Goal: Information Seeking & Learning: Learn about a topic

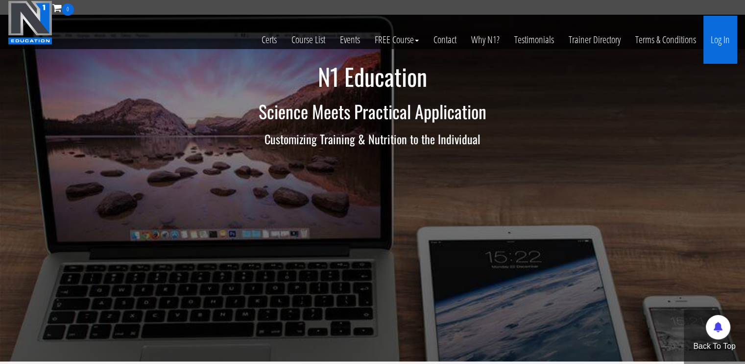
click at [710, 42] on link "Log In" at bounding box center [721, 40] width 34 height 48
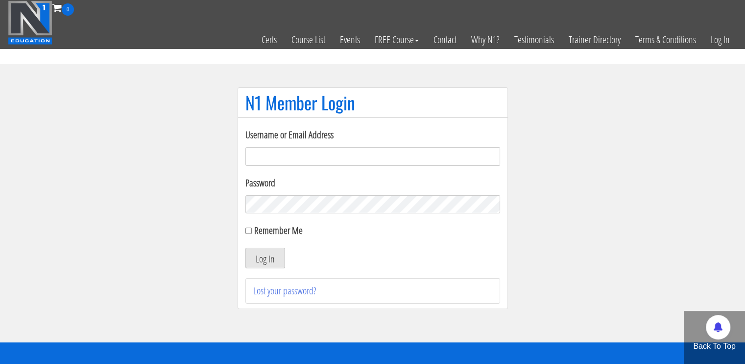
type input "pt.eloranta@gmail.com"
click at [271, 257] on button "Log In" at bounding box center [266, 257] width 40 height 21
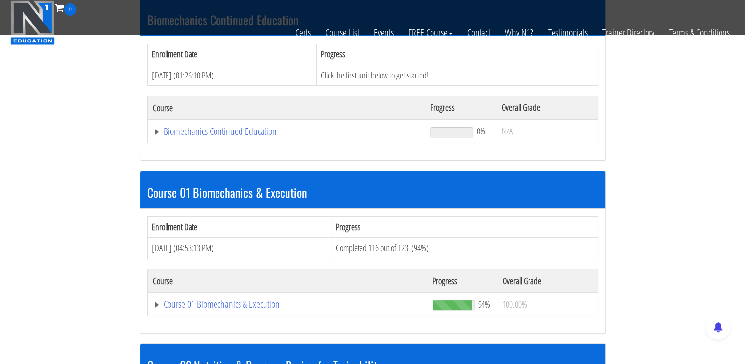
scroll to position [245, 0]
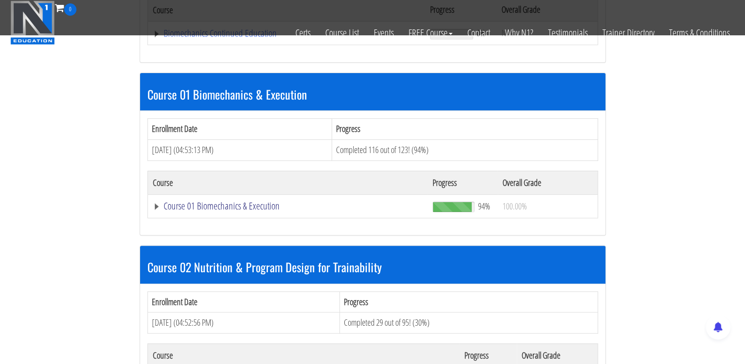
click at [206, 38] on link "Course 01 Biomechanics & Execution" at bounding box center [287, 33] width 268 height 10
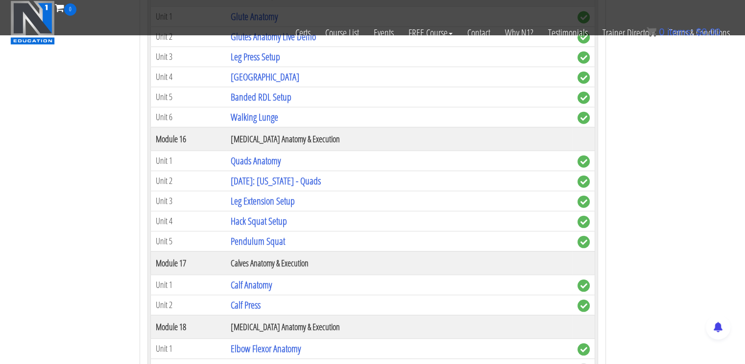
scroll to position [2892, 0]
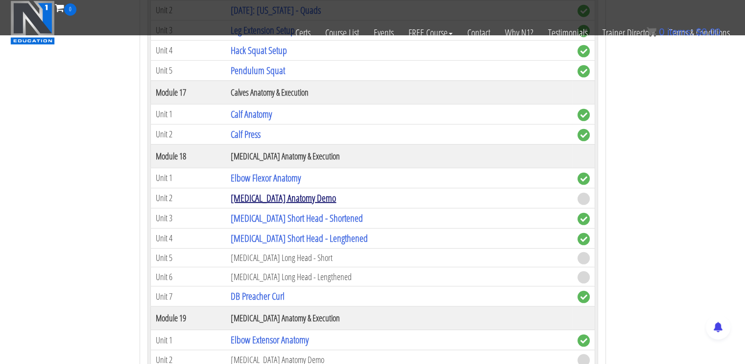
click at [293, 191] on link "[MEDICAL_DATA] Anatomy Demo" at bounding box center [283, 197] width 105 height 13
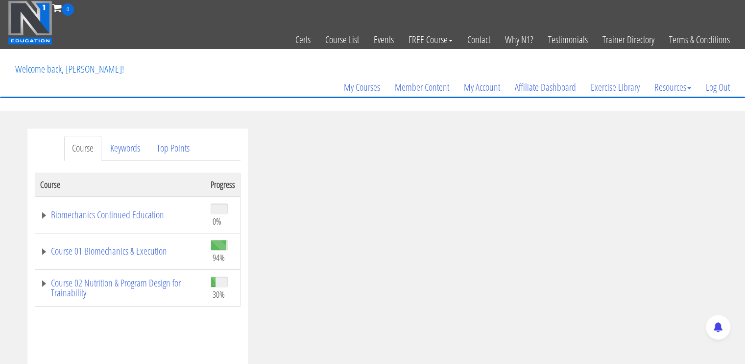
scroll to position [343, 0]
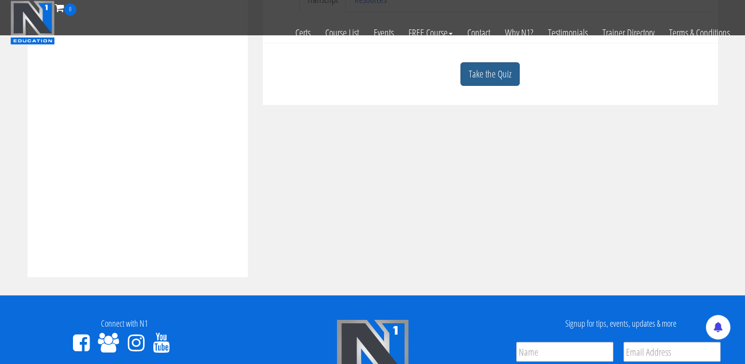
click at [497, 69] on link "Take the Quiz" at bounding box center [490, 74] width 59 height 24
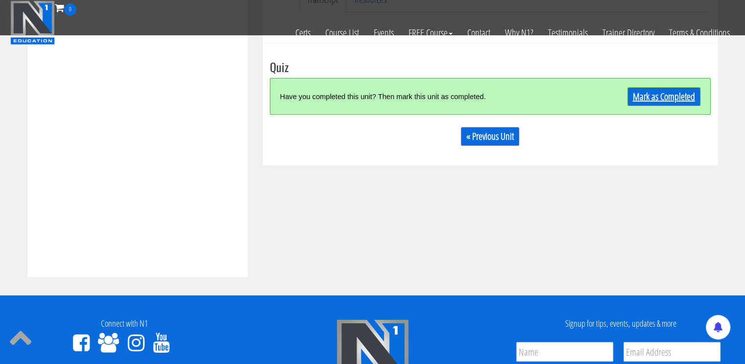
click at [664, 92] on link "Mark as Completed" at bounding box center [664, 96] width 73 height 19
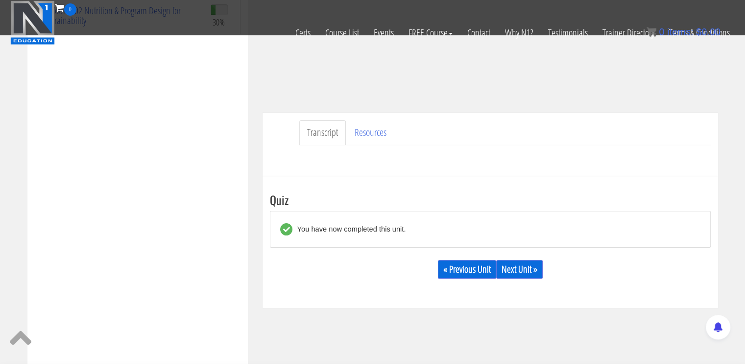
scroll to position [223, 0]
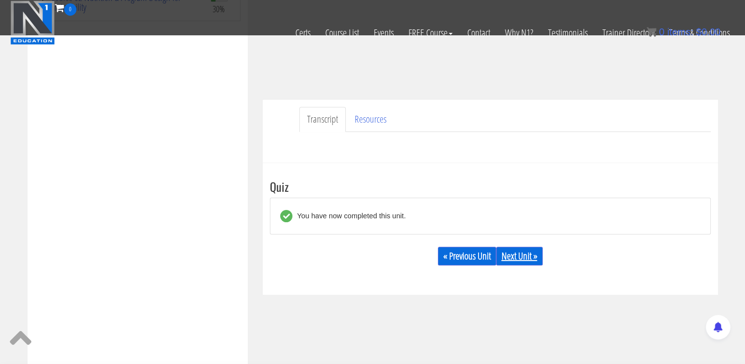
click at [520, 259] on link "Next Unit »" at bounding box center [519, 256] width 47 height 19
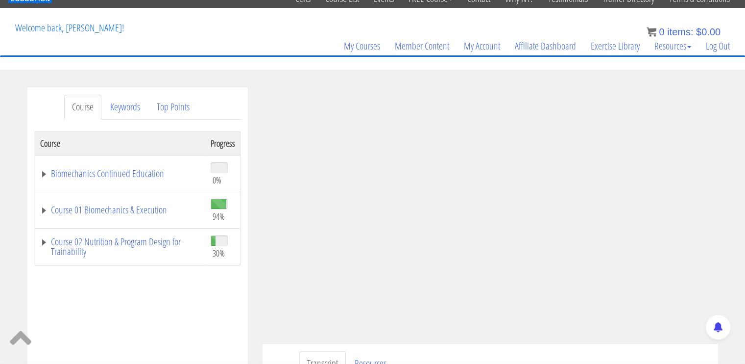
scroll to position [42, 0]
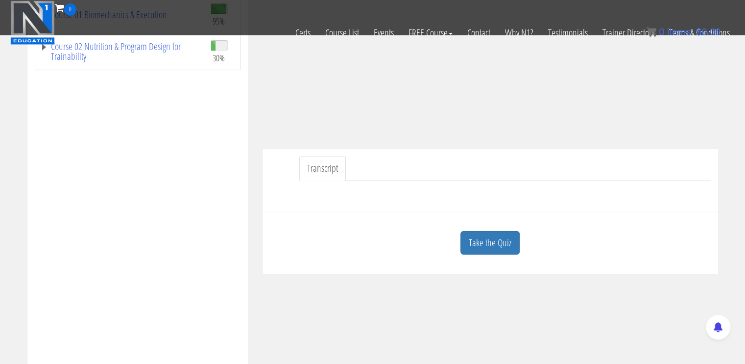
scroll to position [196, 0]
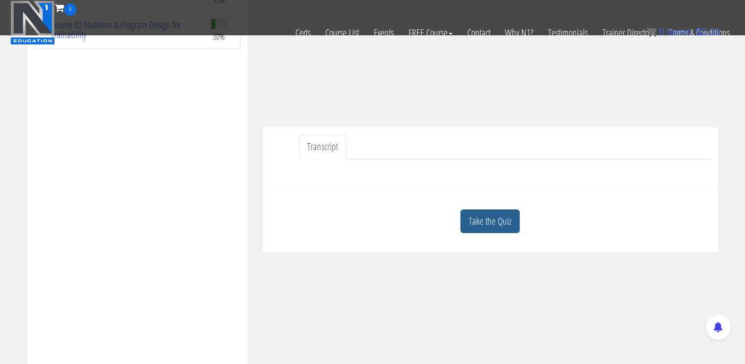
click at [496, 222] on link "Take the Quiz" at bounding box center [490, 221] width 59 height 24
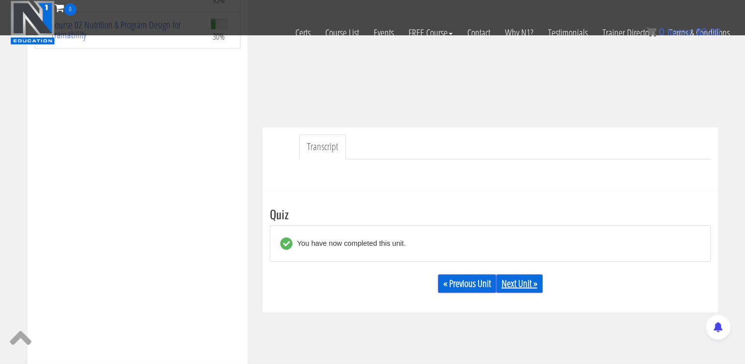
click at [525, 285] on link "Next Unit »" at bounding box center [519, 283] width 47 height 19
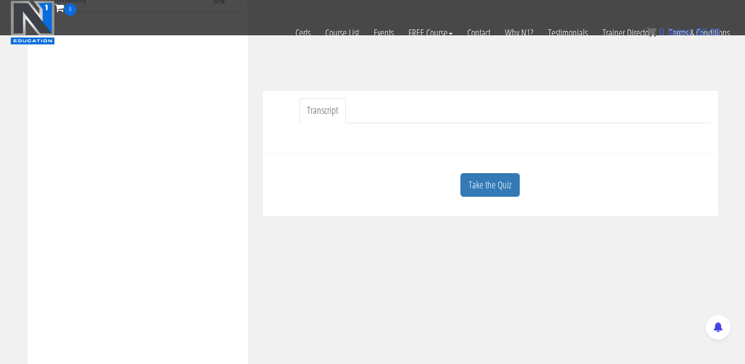
scroll to position [245, 0]
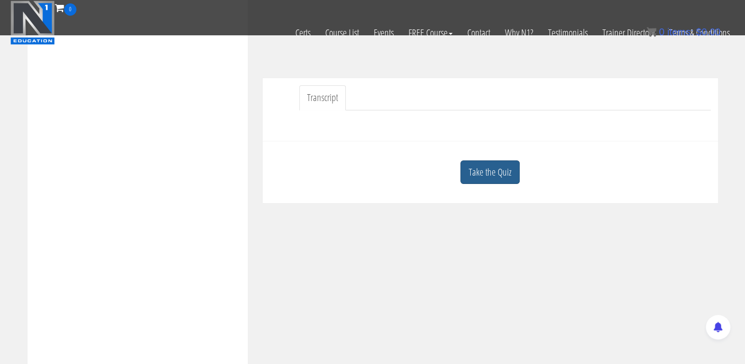
click at [483, 178] on link "Take the Quiz" at bounding box center [490, 172] width 59 height 24
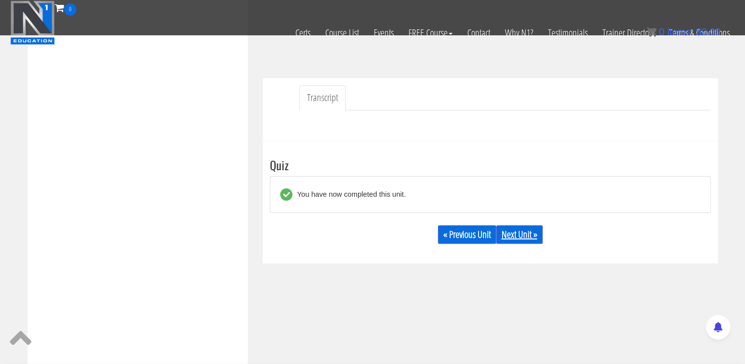
click at [514, 238] on link "Next Unit »" at bounding box center [519, 234] width 47 height 19
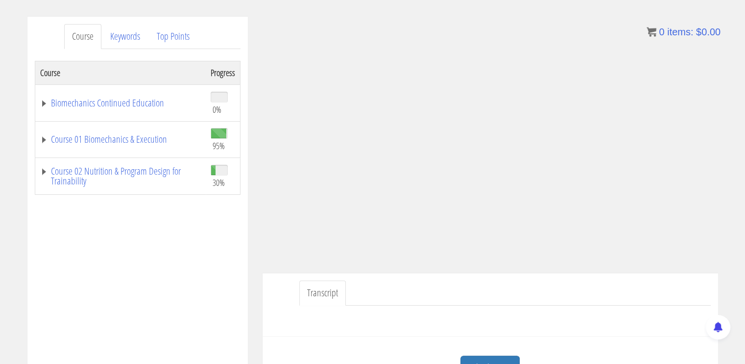
scroll to position [210, 0]
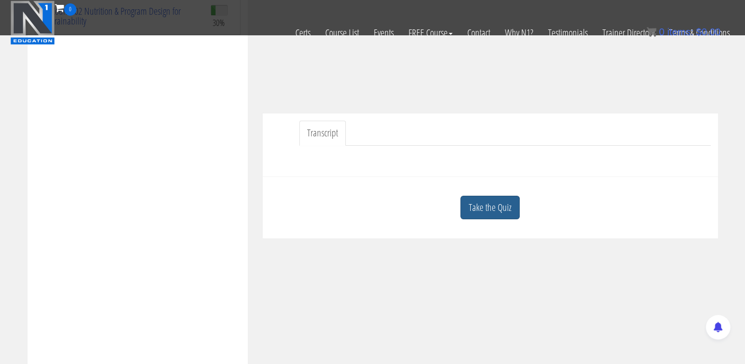
click at [477, 205] on link "Take the Quiz" at bounding box center [490, 208] width 59 height 24
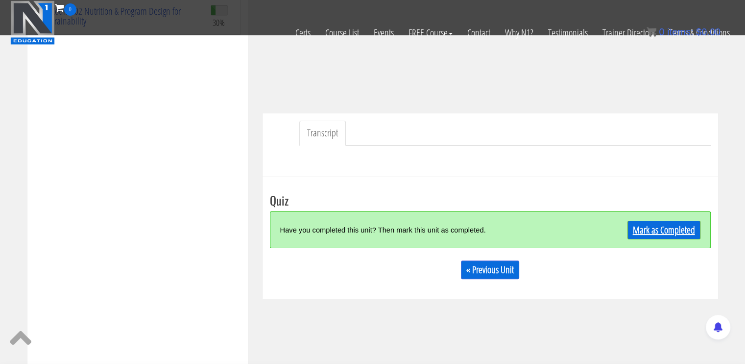
click at [659, 230] on link "Mark as Completed" at bounding box center [664, 230] width 73 height 19
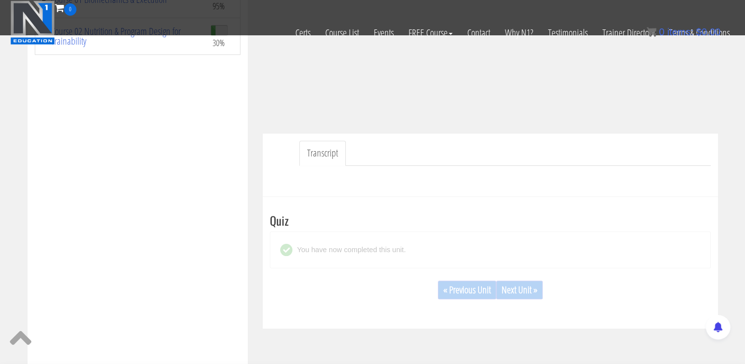
scroll to position [263, 0]
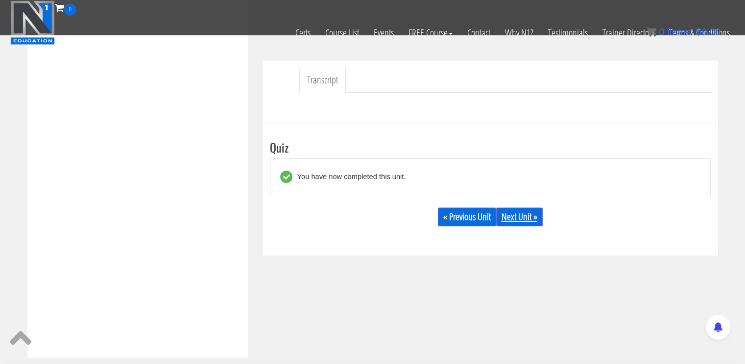
click at [519, 213] on link "Next Unit »" at bounding box center [519, 216] width 47 height 19
